Goal: Communication & Community: Share content

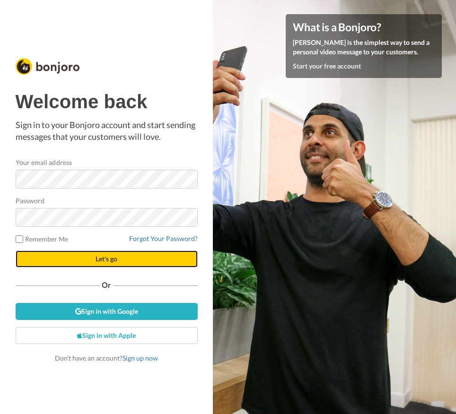
click at [105, 259] on span "Let's go" at bounding box center [107, 259] width 22 height 8
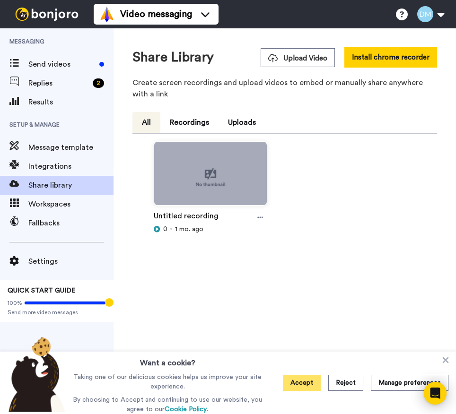
click at [303, 381] on button "Accept" at bounding box center [302, 383] width 38 height 16
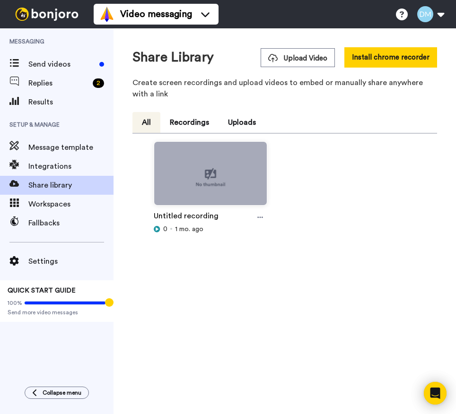
click at [433, 371] on div "Share Library Upload Video Install chrome recorder Create screen recordings and…" at bounding box center [285, 221] width 343 height 386
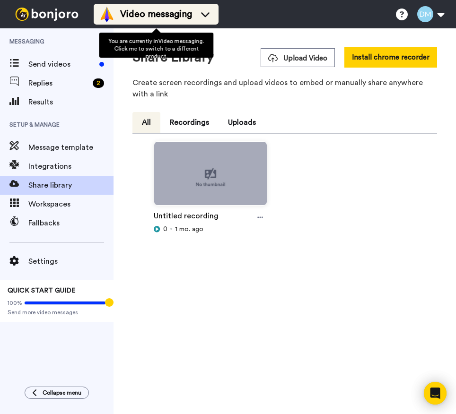
click at [206, 12] on icon at bounding box center [205, 13] width 15 height 9
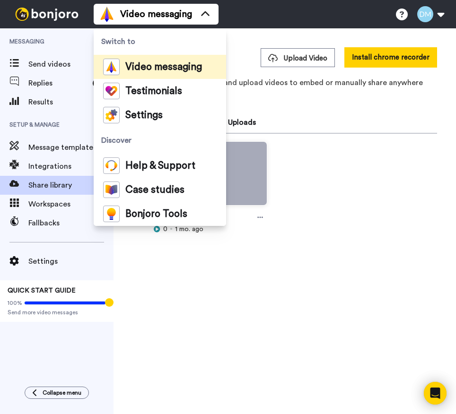
click at [251, 12] on div "Video messaging Switch to Video messaging Testimonials Settings Discover Help &…" at bounding box center [275, 14] width 362 height 28
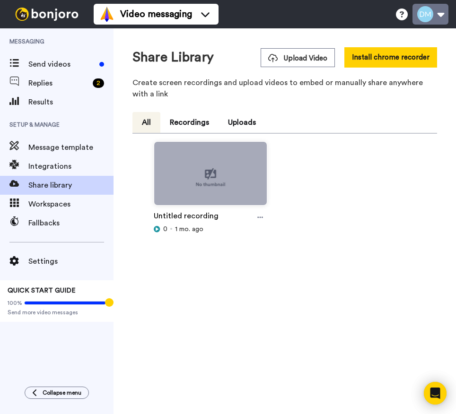
click at [438, 13] on button at bounding box center [431, 14] width 36 height 21
click at [309, 185] on div "Untitled recording 0 1 mo. ago" at bounding box center [284, 203] width 297 height 124
click at [49, 352] on div "Messaging Send videos Replies 2 Results Setup & Manage Message template Integra…" at bounding box center [57, 202] width 114 height 349
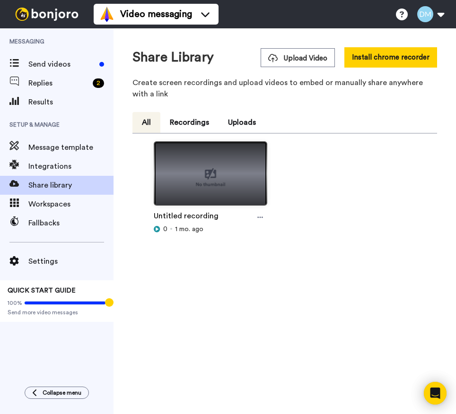
click at [203, 174] on img at bounding box center [210, 177] width 113 height 71
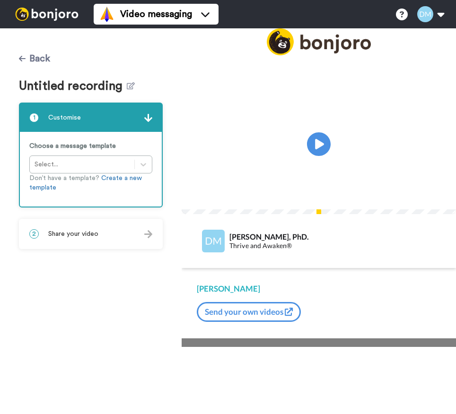
click at [20, 57] on icon at bounding box center [22, 59] width 7 height 6
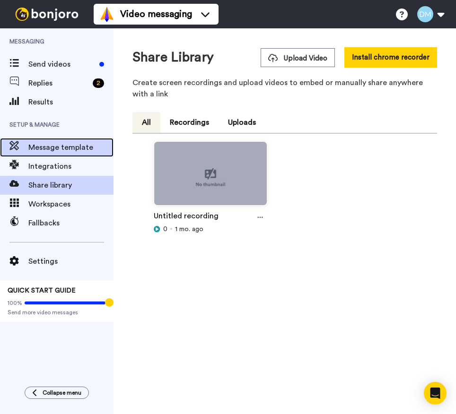
click at [47, 147] on span "Message template" at bounding box center [70, 147] width 85 height 11
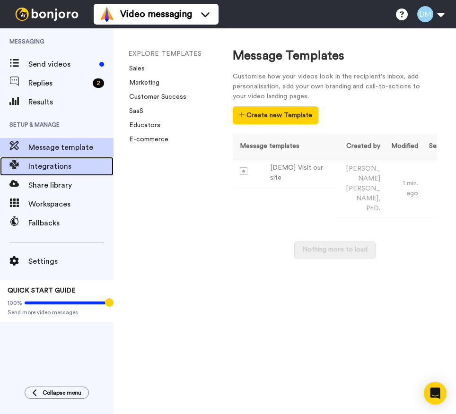
click at [39, 168] on span "Integrations" at bounding box center [70, 166] width 85 height 11
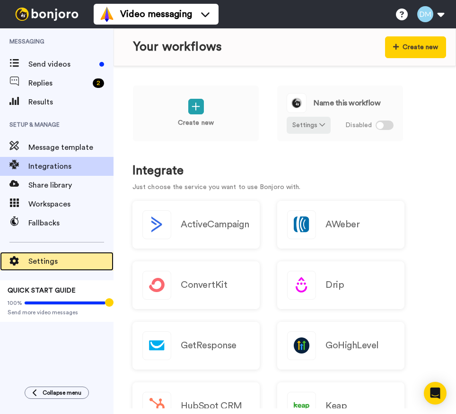
click at [39, 259] on span "Settings" at bounding box center [70, 261] width 85 height 11
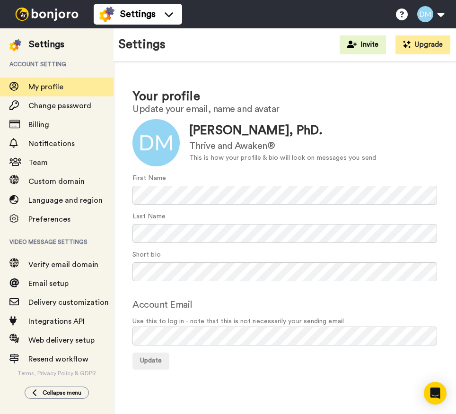
click at [259, 49] on div "Settings Invite Upgrade" at bounding box center [285, 44] width 343 height 33
click at [40, 8] on img at bounding box center [46, 14] width 71 height 13
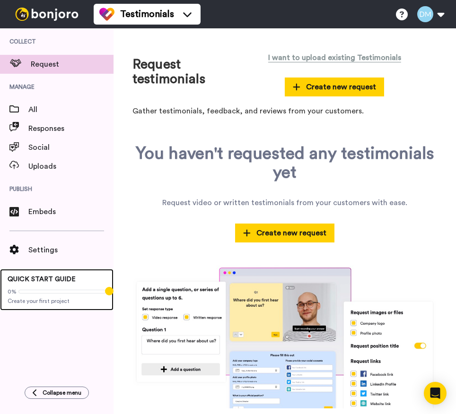
click at [39, 296] on div "0% Create your first project" at bounding box center [57, 294] width 98 height 21
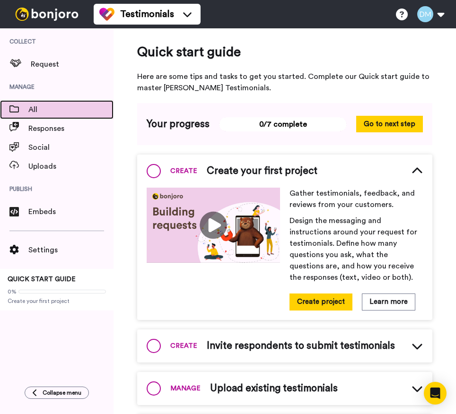
click at [33, 107] on span "All" at bounding box center [70, 109] width 85 height 11
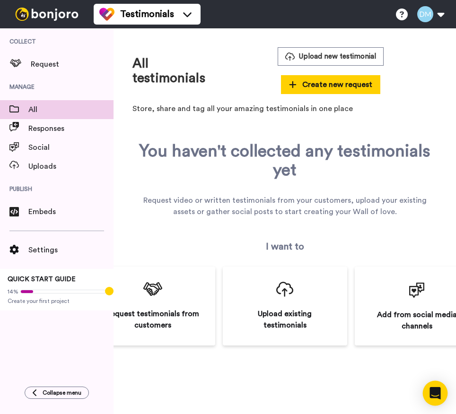
click at [436, 396] on icon "Open Intercom Messenger" at bounding box center [435, 394] width 12 height 12
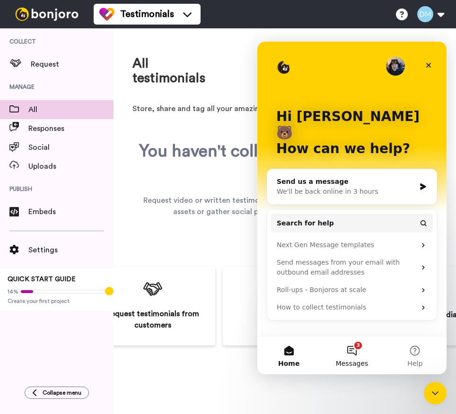
click at [355, 354] on button "3 Messages" at bounding box center [351, 356] width 63 height 38
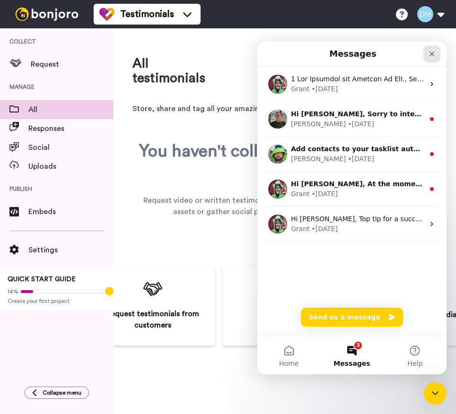
click at [433, 54] on icon "Close" at bounding box center [432, 54] width 5 height 5
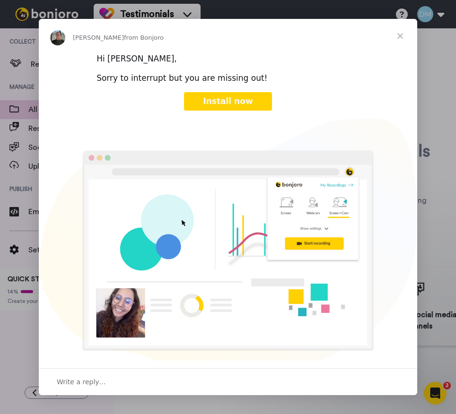
click at [401, 35] on span "Close" at bounding box center [400, 36] width 34 height 34
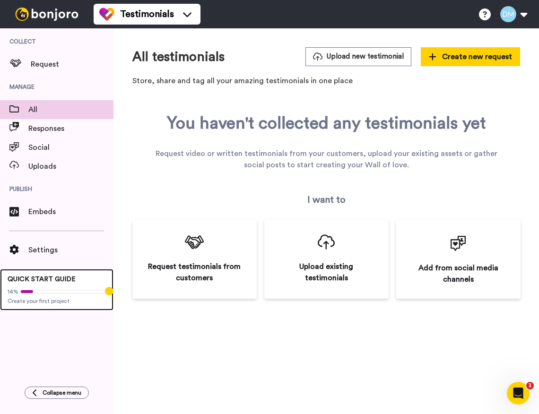
click at [34, 285] on div "14% Create your first project" at bounding box center [57, 294] width 98 height 21
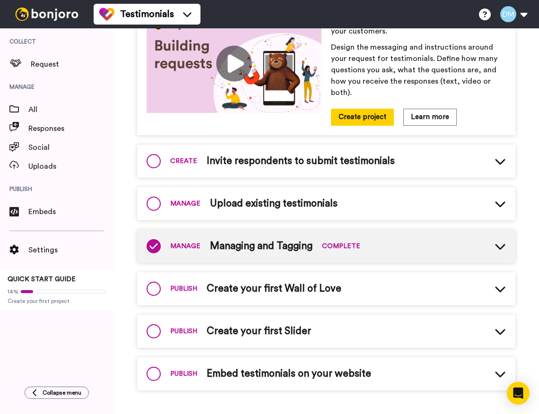
scroll to position [179, 0]
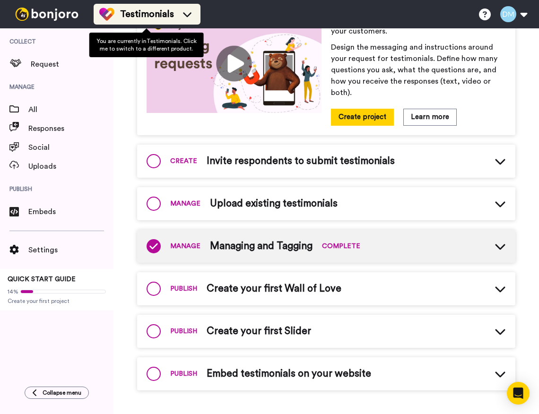
click at [193, 14] on icon at bounding box center [187, 13] width 15 height 9
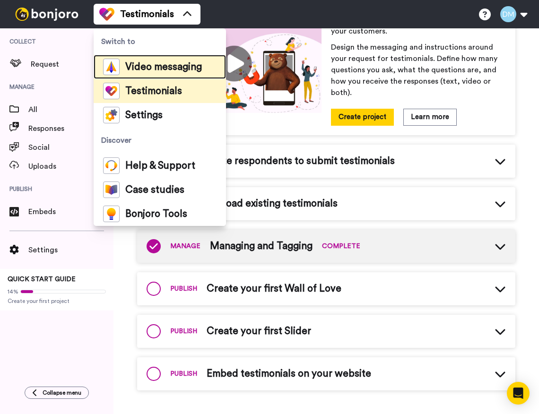
click at [141, 64] on span "Video messaging" at bounding box center [163, 66] width 77 height 9
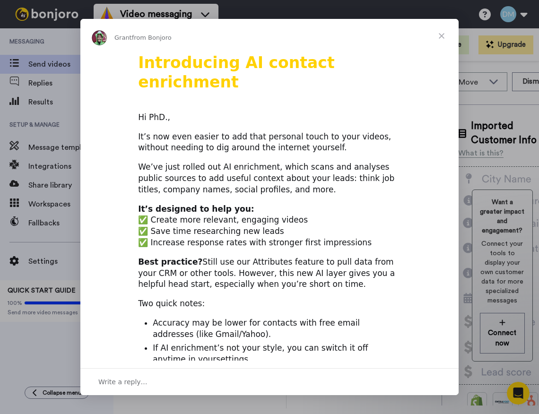
click at [439, 37] on span "Close" at bounding box center [442, 36] width 34 height 34
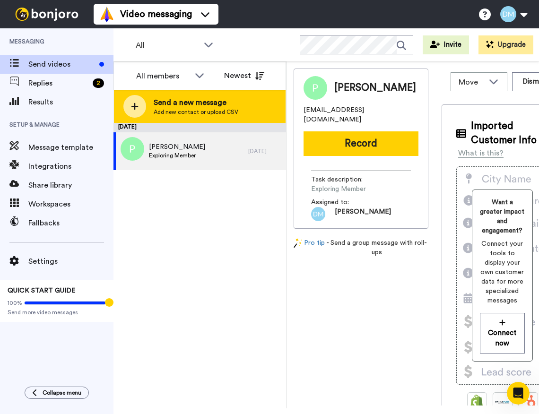
click at [175, 102] on span "Send a new message" at bounding box center [196, 102] width 85 height 11
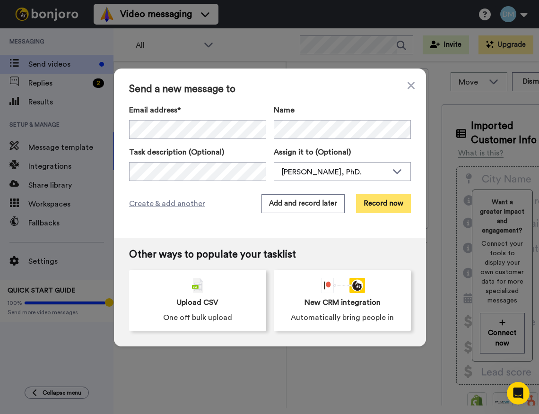
click at [377, 204] on button "Record now" at bounding box center [383, 203] width 55 height 19
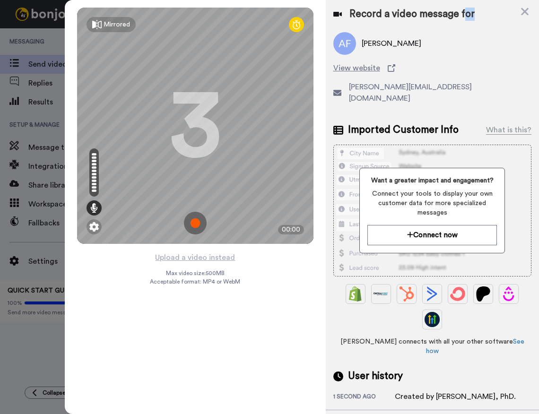
drag, startPoint x: 485, startPoint y: 10, endPoint x: 462, endPoint y: 10, distance: 22.7
click at [462, 10] on div "Record a video message for" at bounding box center [433, 14] width 198 height 13
click at [194, 224] on img at bounding box center [195, 223] width 23 height 23
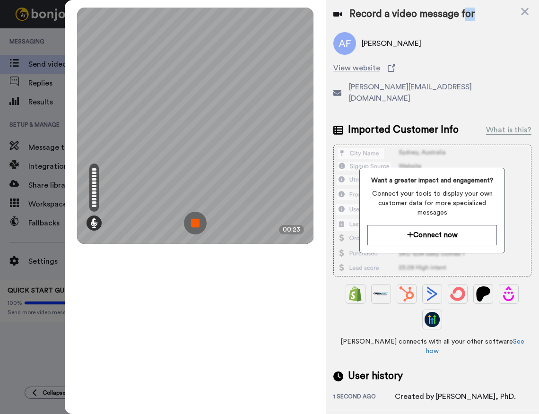
click at [195, 223] on img at bounding box center [195, 223] width 23 height 23
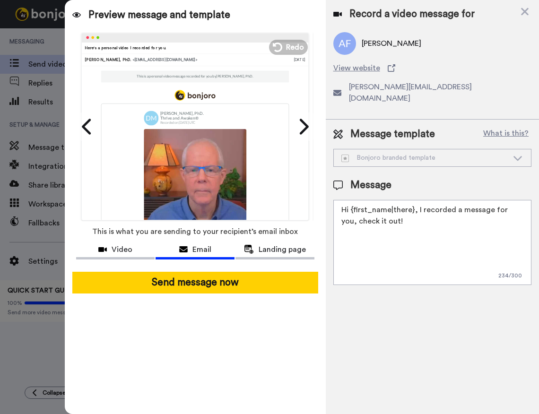
drag, startPoint x: 412, startPoint y: 198, endPoint x: 351, endPoint y: 202, distance: 61.1
click at [351, 202] on textarea "Hi {first_name|there}, I recorded a message for you, check it out!" at bounding box center [433, 242] width 198 height 85
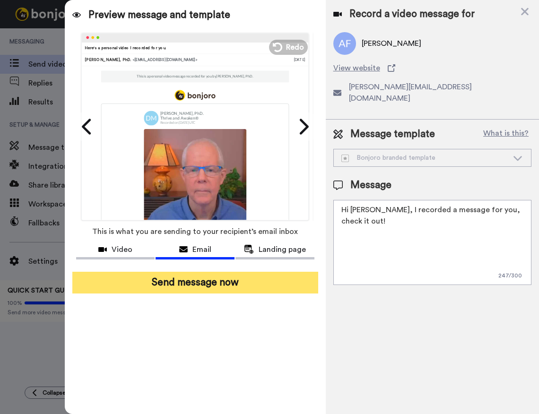
type textarea "Hi Andre, I recorded a message for you, check it out!"
click at [190, 284] on button "Send message now" at bounding box center [195, 283] width 246 height 22
